Goal: Check status: Check status

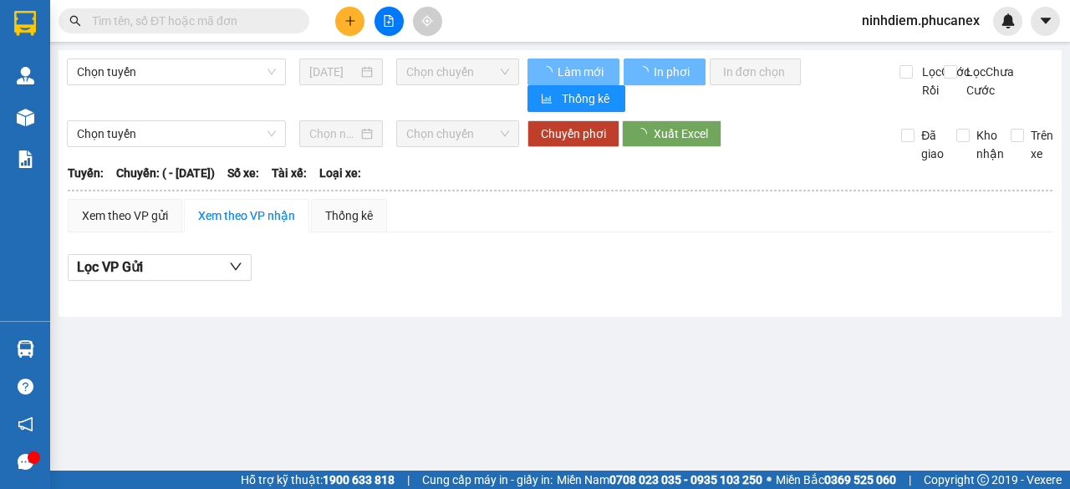
click at [221, 21] on input "text" at bounding box center [190, 21] width 197 height 18
paste input "396397862"
type input "396397862"
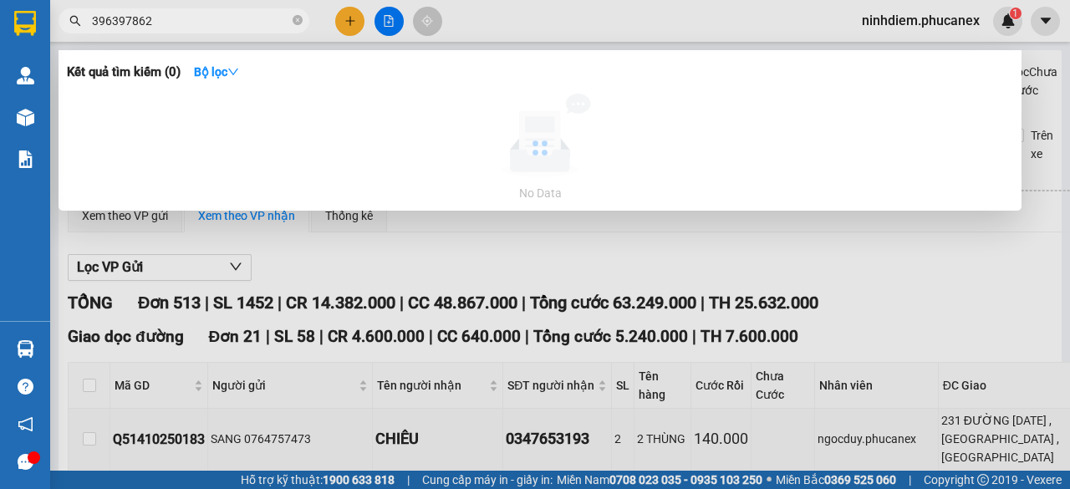
type input "[DATE]"
drag, startPoint x: 110, startPoint y: 20, endPoint x: 18, endPoint y: 24, distance: 92.0
click at [25, 23] on section "Kết quả tìm kiếm ( 0 ) Bộ lọc No Data 396397862 ninhdiem.phucanex 1 Quản [PERSO…" at bounding box center [535, 244] width 1070 height 489
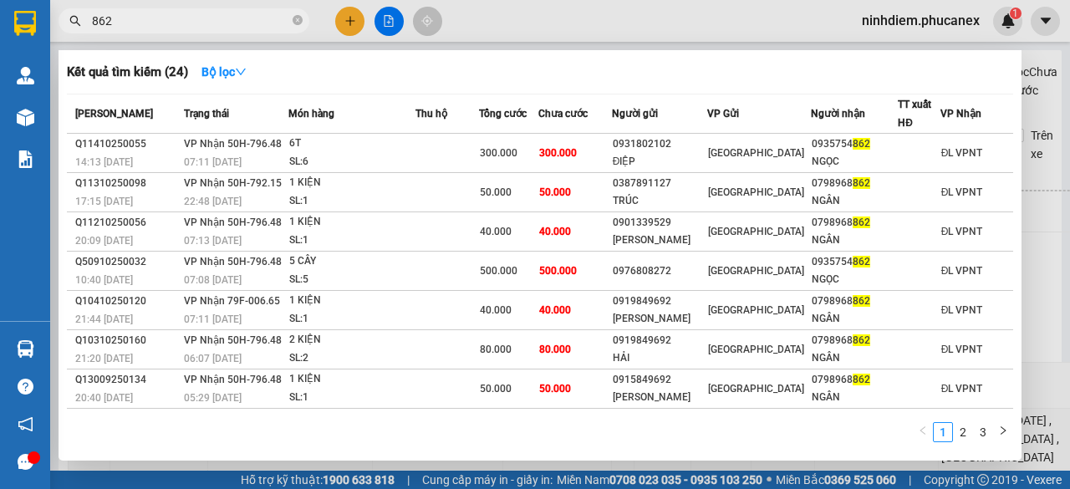
click at [102, 19] on input "862" at bounding box center [190, 21] width 197 height 18
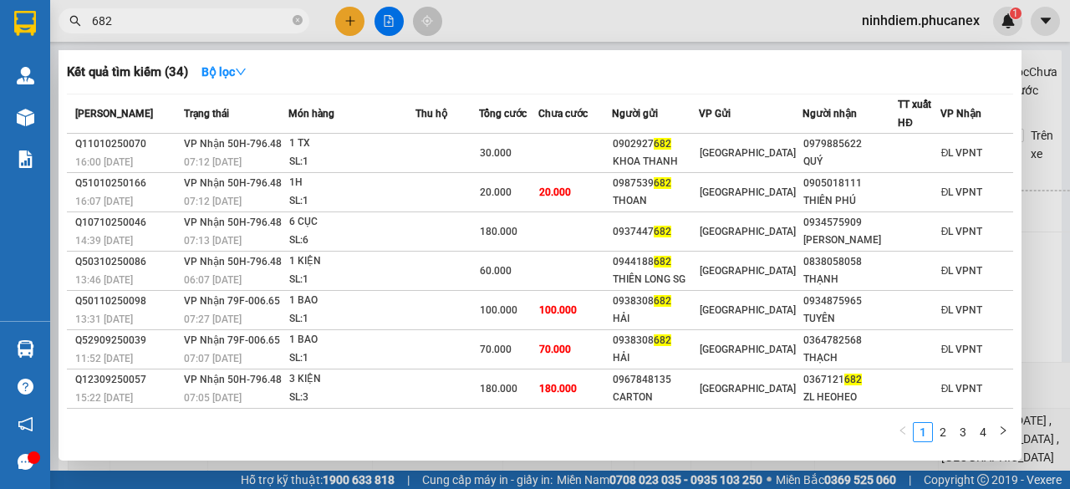
click at [144, 18] on input "682" at bounding box center [190, 21] width 197 height 18
drag, startPoint x: 167, startPoint y: 31, endPoint x: 66, endPoint y: 19, distance: 101.8
click at [66, 19] on span "682" at bounding box center [183, 20] width 251 height 25
drag, startPoint x: 115, startPoint y: 16, endPoint x: 48, endPoint y: 16, distance: 66.9
click at [48, 16] on section "Kết quả tìm kiếm ( 34 ) Bộ lọc Mã ĐH Trạng thái Món hàng Thu hộ Tổng cước Chưa …" at bounding box center [535, 244] width 1070 height 489
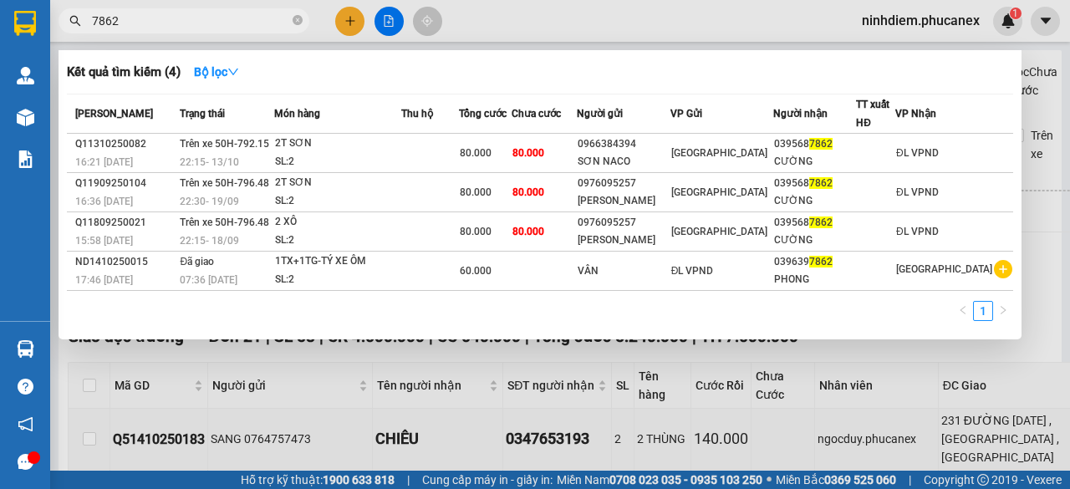
drag, startPoint x: 144, startPoint y: 14, endPoint x: 65, endPoint y: 33, distance: 80.7
click at [66, 33] on div "7862" at bounding box center [163, 20] width 326 height 25
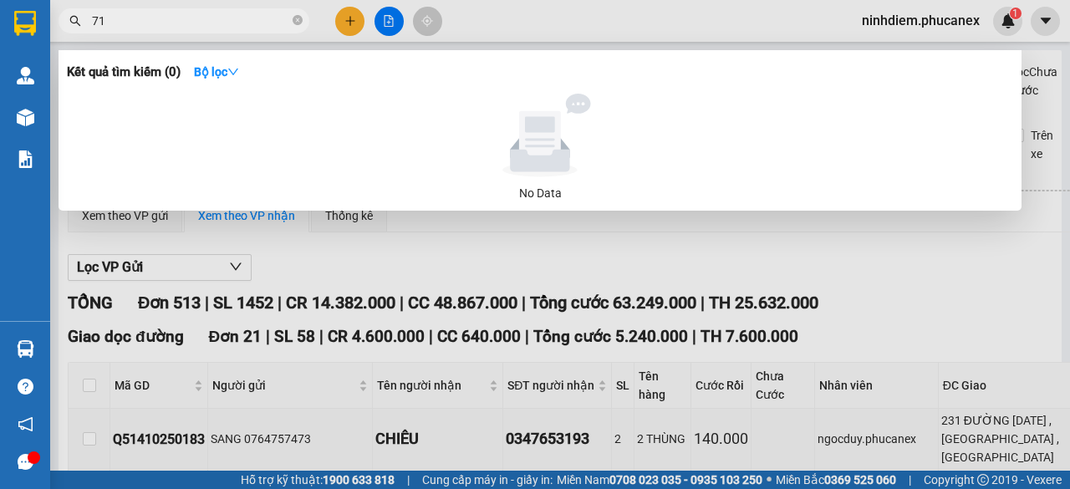
type input "7"
